Goal: Task Accomplishment & Management: Use online tool/utility

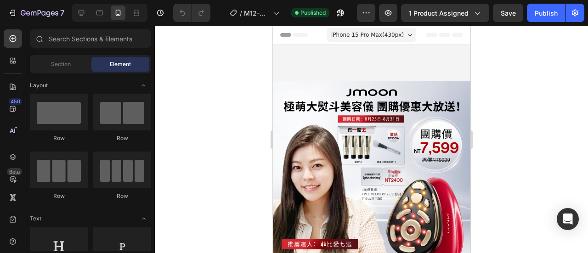
click at [547, 135] on div at bounding box center [372, 140] width 434 height 228
click at [565, 122] on div at bounding box center [372, 140] width 434 height 228
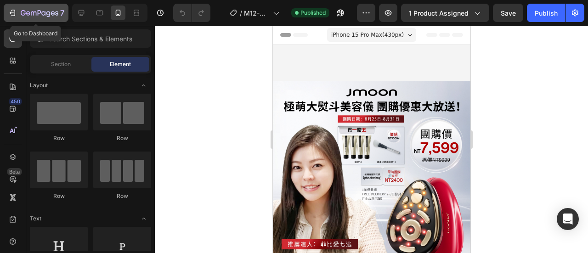
click at [14, 9] on icon "button" at bounding box center [12, 12] width 9 height 9
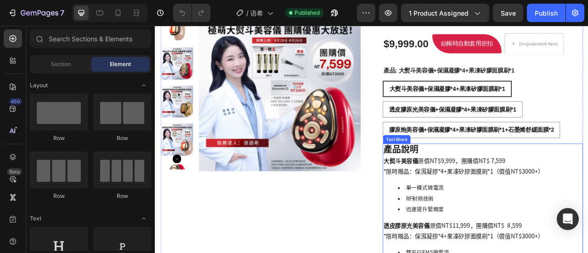
scroll to position [92, 0]
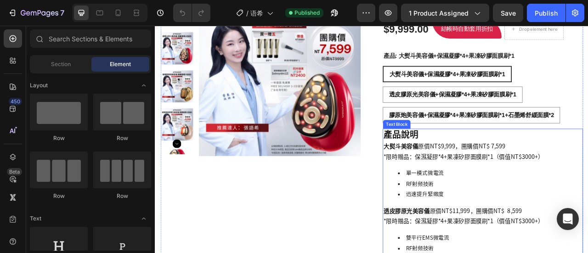
click at [588, 185] on p "大熨斗美容儀 原價NT$9,999，團購價NT$ 7,599" at bounding box center [572, 178] width 253 height 13
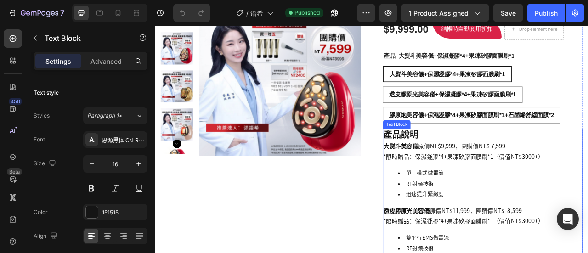
click at [588, 185] on p "大熨斗美容儀 原價NT$9,999，團購價NT$ 7,599" at bounding box center [572, 178] width 253 height 13
click at [588, 197] on p "*限時贈品：保濕凝膠*4+果凍矽膠面膜刷*1（價值NT$3000+）" at bounding box center [572, 192] width 253 height 13
click at [588, 196] on p "*限時贈品：保濕凝膠*4+果凍矽膠面膜刷*1（價值NT$3000+）" at bounding box center [572, 192] width 253 height 13
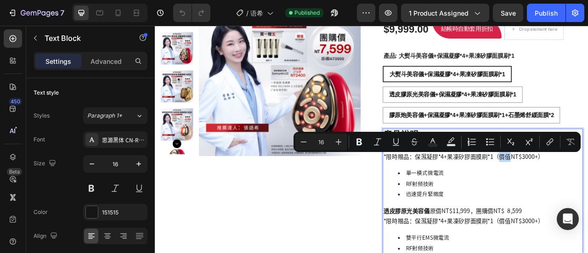
click at [588, 196] on p "*限時贈品：保濕凝膠*4+果凍矽膠面膜刷*1（價值NT$3000+）" at bounding box center [572, 192] width 253 height 13
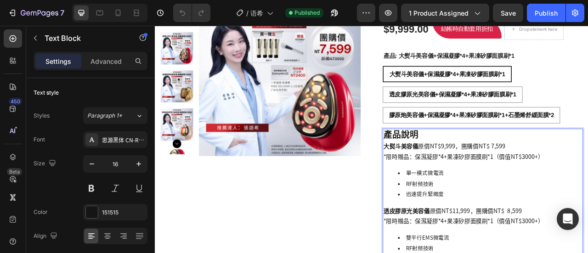
click at [584, 191] on p "*限時贈品：保濕凝膠*4+果凍矽膠面膜刷*1（價值NT$3000+）" at bounding box center [572, 192] width 253 height 13
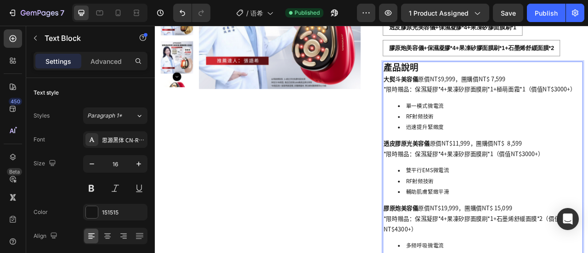
scroll to position [184, 0]
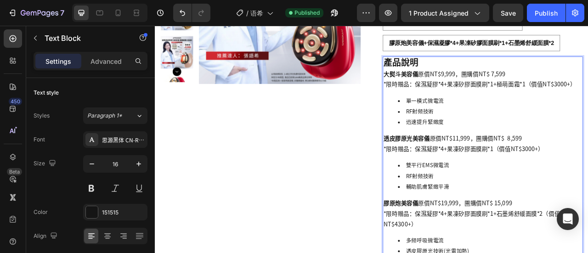
click at [582, 183] on p "*限時贈品：保濕凝膠*4+果凍矽膠面膜刷*1（價值NT$3000+）" at bounding box center [572, 182] width 253 height 13
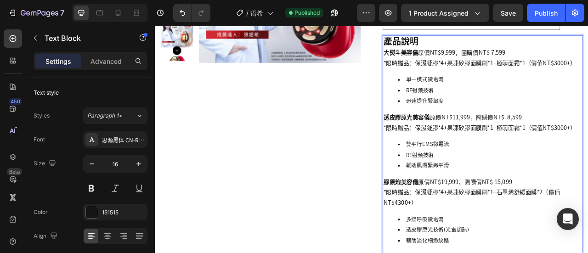
scroll to position [230, 0]
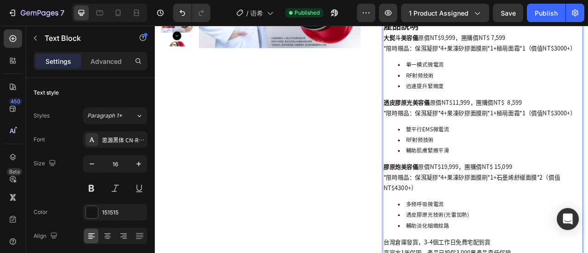
click at [588, 217] on p "*限時贈品：保濕凝膠*4+果凍矽膠面膜刷*1+石墨烯舒緩面膜*2（價值NT$4300+）" at bounding box center [572, 225] width 253 height 27
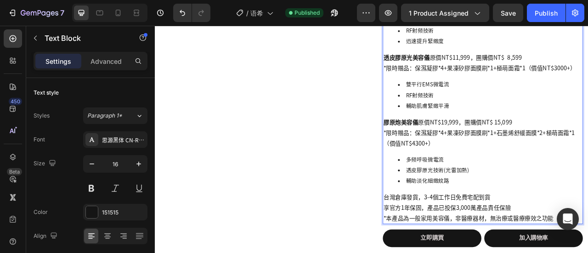
scroll to position [322, 0]
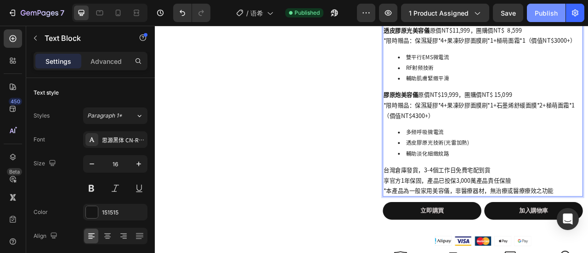
click at [549, 11] on div "Publish" at bounding box center [546, 13] width 23 height 10
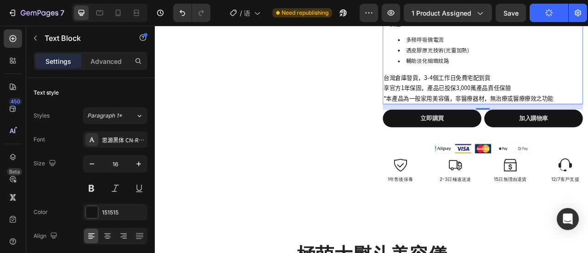
scroll to position [460, 0]
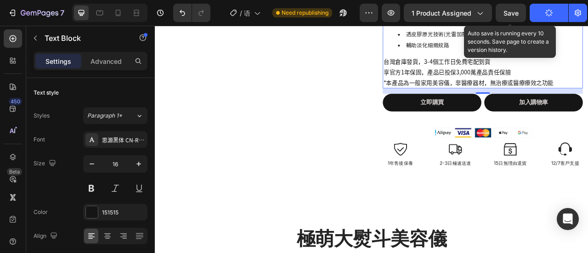
drag, startPoint x: 512, startPoint y: 15, endPoint x: 542, endPoint y: 24, distance: 31.3
click at [512, 15] on span "Save" at bounding box center [511, 13] width 15 height 8
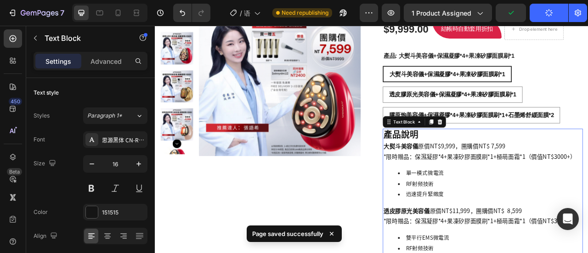
scroll to position [0, 0]
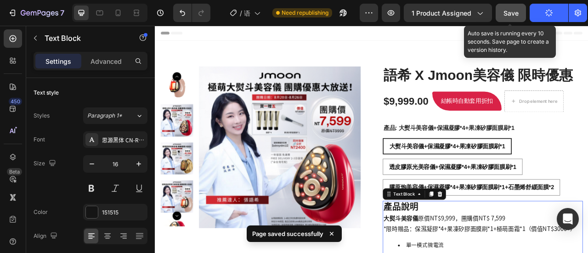
click at [507, 10] on span "Save" at bounding box center [511, 13] width 15 height 8
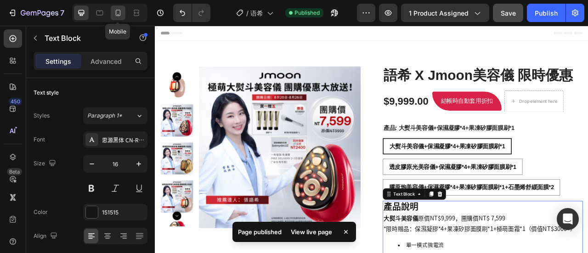
click at [119, 8] on icon at bounding box center [118, 12] width 9 height 9
type input "14"
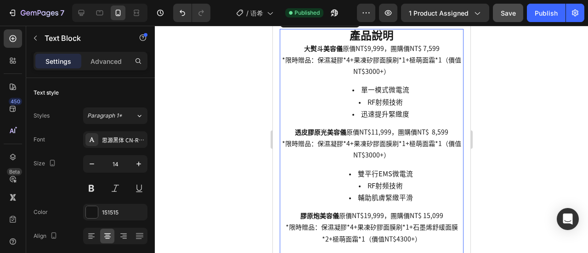
scroll to position [599, 0]
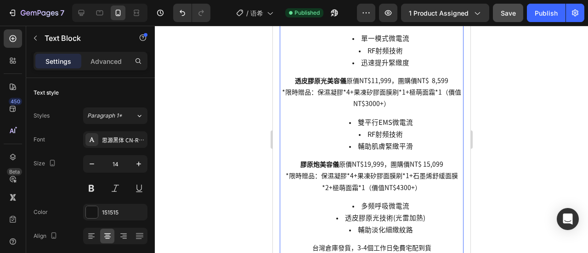
click at [497, 135] on div at bounding box center [372, 140] width 434 height 228
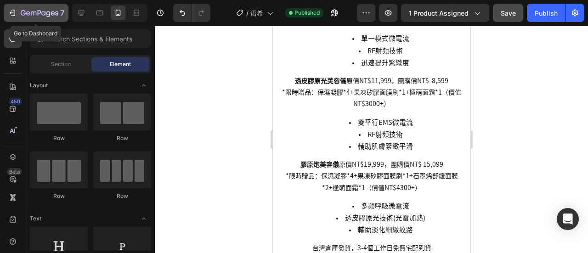
click at [14, 17] on div "7" at bounding box center [36, 12] width 57 height 11
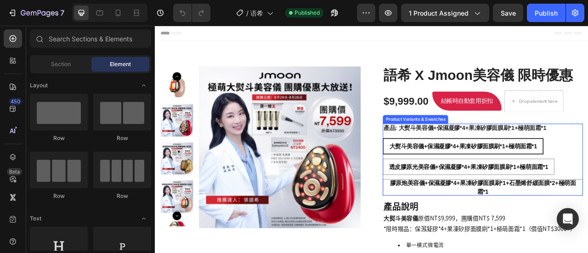
click at [588, 154] on legend "產品: 大熨斗美容儀+保濕凝膠*4+果凍矽膠面膜刷*1+極萌面霜*1" at bounding box center [549, 155] width 209 height 11
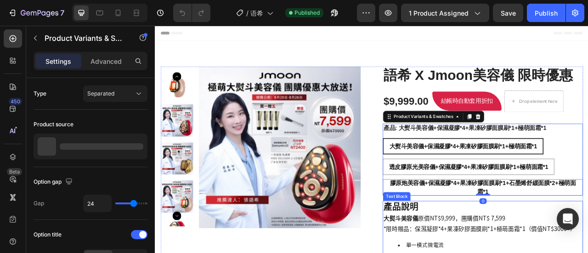
scroll to position [92, 0]
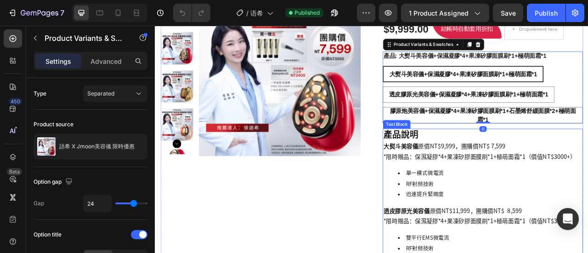
click at [588, 196] on p "*限時贈品：保濕凝膠*4+果凍矽膠面膜刷*1+極萌面霜*1（價值NT$3000+）" at bounding box center [572, 192] width 253 height 13
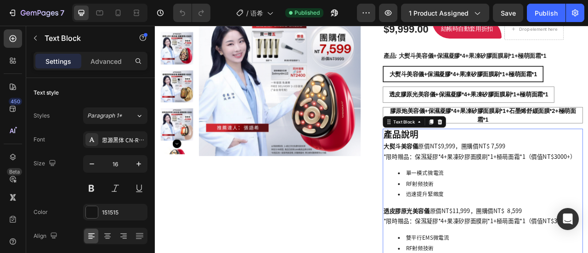
click at [588, 196] on p "*限時贈品：保濕凝膠*4+果凍矽膠面膜刷*1+極萌面霜*1（價值NT$3000+）" at bounding box center [572, 192] width 253 height 13
click at [588, 190] on p "*限時贈品：保濕凝膠*4+果凍矽膠面膜刷*1+極萌面霜*1（價值NT$3000+）" at bounding box center [572, 192] width 253 height 13
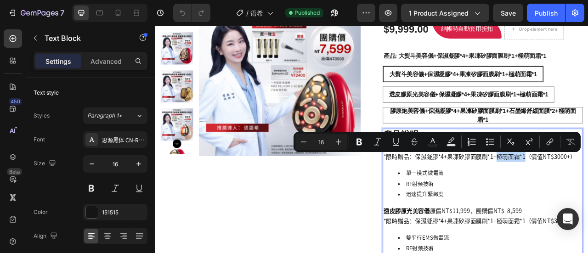
drag, startPoint x: 588, startPoint y: 192, endPoint x: 624, endPoint y: 192, distance: 35.9
click at [588, 192] on p "*限時贈品：保濕凝膠*4+果凍矽膠面膜刷*1+極萌面霜*1（價值NT$3000+）" at bounding box center [572, 192] width 253 height 13
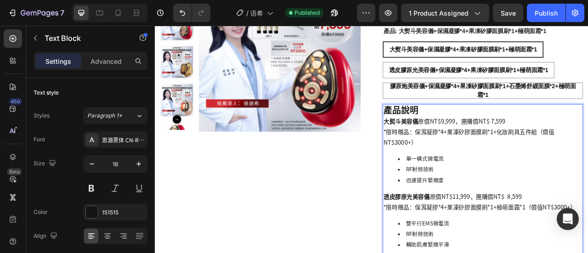
scroll to position [138, 0]
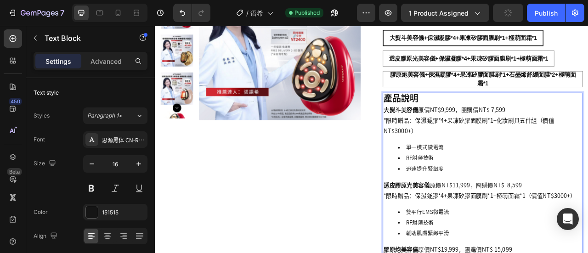
click at [564, 202] on li "迅速提升緊緻度" at bounding box center [581, 208] width 234 height 14
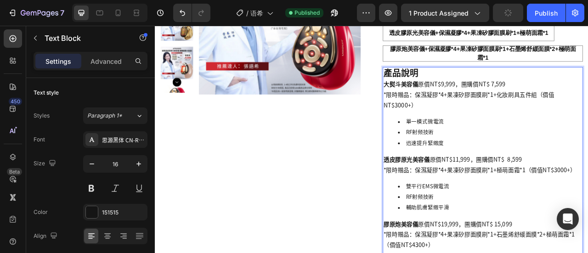
scroll to position [230, 0]
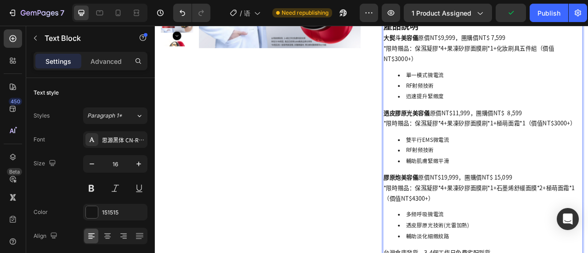
click at [588, 155] on p "*限時贈品：保濕凝膠*4+果凍矽膠面膜刷*1+極萌面霜*1（價值NT$3000+）" at bounding box center [572, 149] width 253 height 13
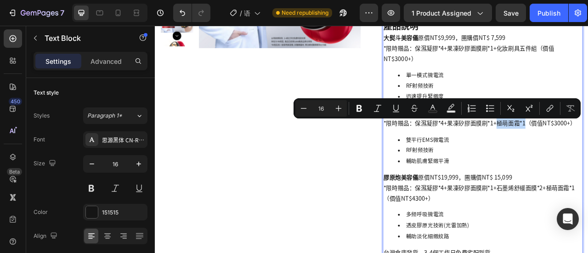
drag, startPoint x: 588, startPoint y: 148, endPoint x: 624, endPoint y: 149, distance: 36.3
click at [588, 149] on p "*限時贈品：保濕凝膠*4+果凍矽膠面膜刷*1+極萌面霜*1（價值NT$3000+）" at bounding box center [572, 149] width 253 height 13
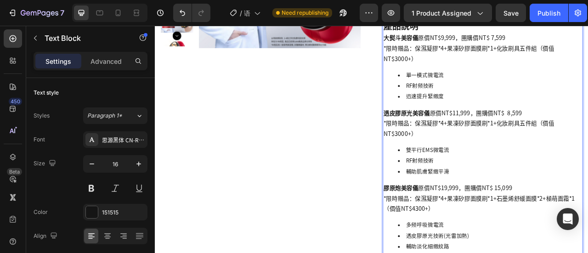
click at [588, 192] on li "RF射频技術" at bounding box center [581, 198] width 234 height 14
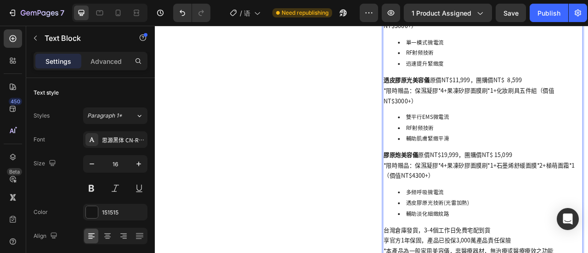
scroll to position [322, 0]
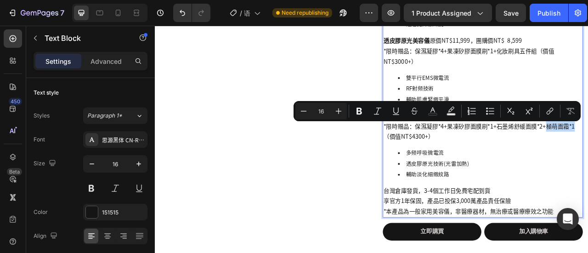
drag, startPoint x: 651, startPoint y: 153, endPoint x: 688, endPoint y: 153, distance: 37.7
click at [588, 153] on p "*限時贈品：保濕凝膠*4+果凍矽膠面膜刷*1+石墨烯舒緩面膜*2+極萌面霜*1（價值NT$4300+）" at bounding box center [572, 160] width 253 height 27
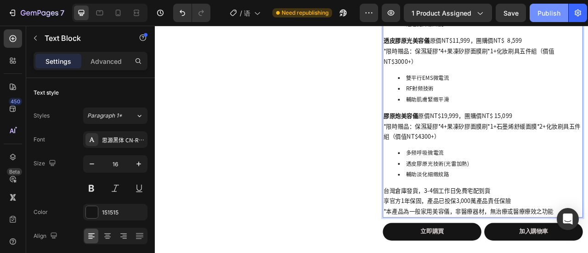
click at [543, 13] on div "Publish" at bounding box center [549, 13] width 23 height 10
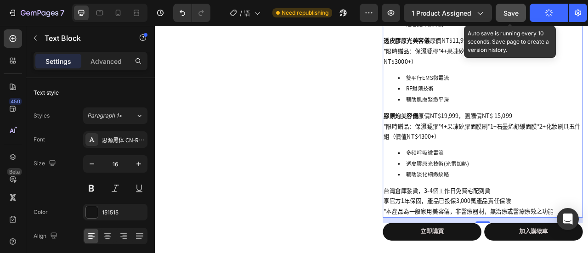
click at [513, 10] on span "Save" at bounding box center [511, 13] width 15 height 8
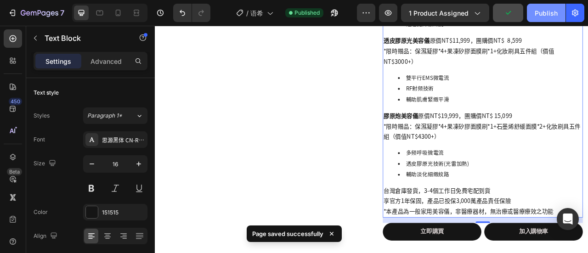
click at [545, 11] on div "Publish" at bounding box center [546, 13] width 23 height 10
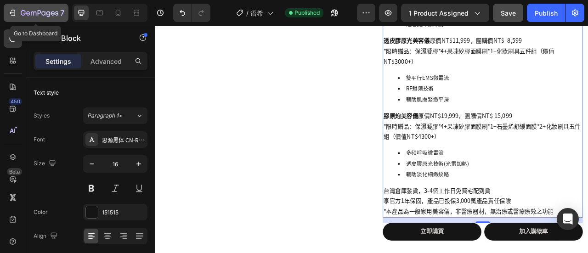
click at [10, 11] on icon "button" at bounding box center [12, 12] width 9 height 9
